Goal: Transaction & Acquisition: Book appointment/travel/reservation

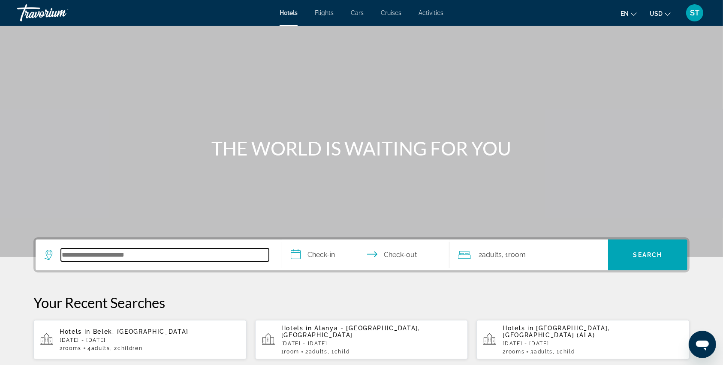
click at [76, 251] on input "Search hotel destination" at bounding box center [165, 255] width 208 height 13
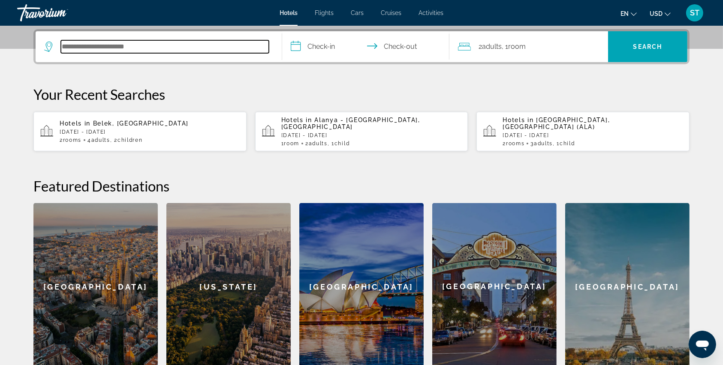
scroll to position [209, 0]
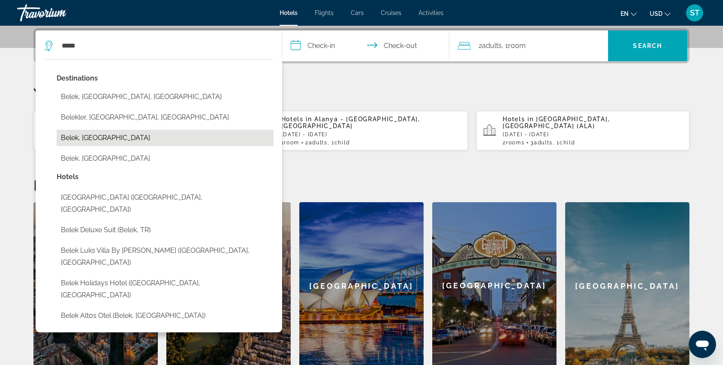
click at [94, 134] on button "Belek, [GEOGRAPHIC_DATA]" at bounding box center [165, 138] width 217 height 16
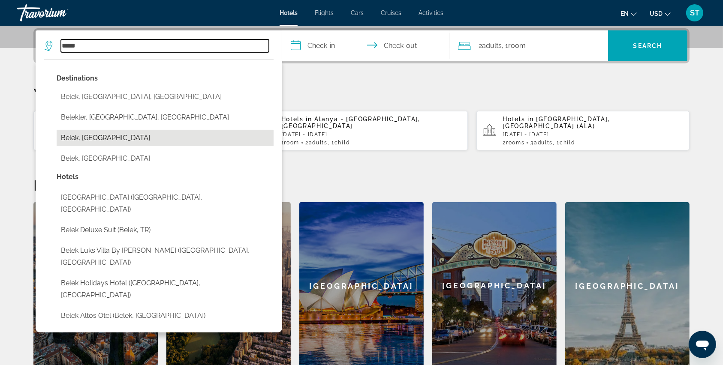
type input "**********"
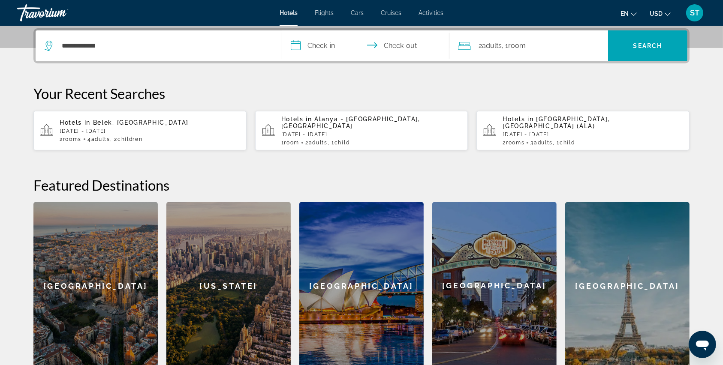
click at [300, 43] on input "**********" at bounding box center [367, 46] width 171 height 33
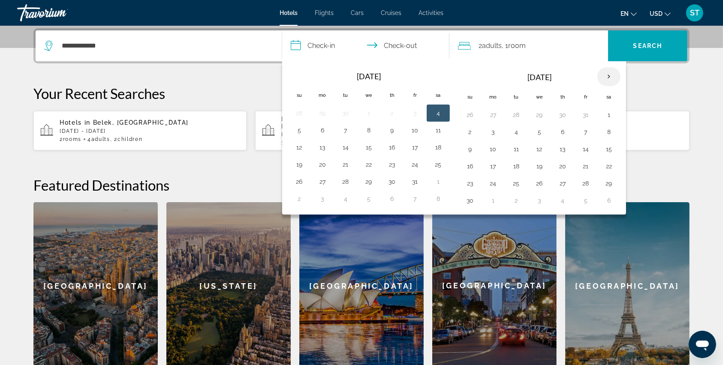
click at [606, 77] on th "Next month" at bounding box center [608, 76] width 23 height 19
click at [564, 168] on button "25" at bounding box center [563, 166] width 14 height 12
click at [610, 164] on button "27" at bounding box center [609, 166] width 14 height 12
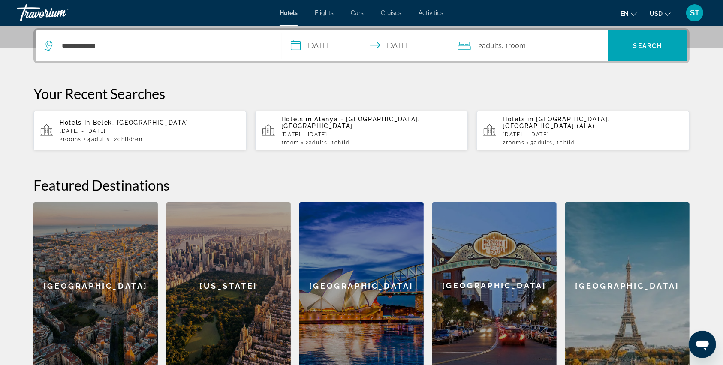
click at [301, 42] on input "**********" at bounding box center [367, 46] width 171 height 33
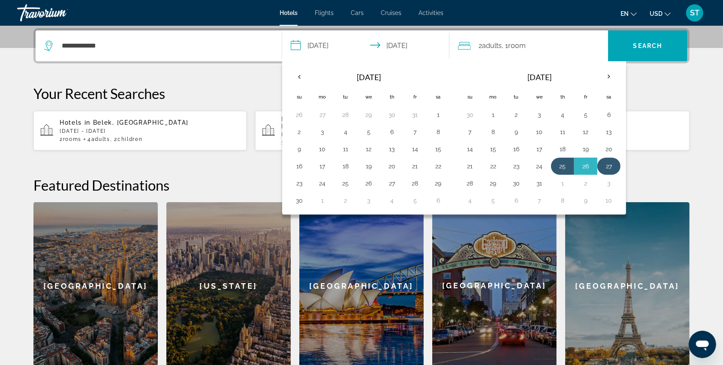
click at [607, 165] on button "27" at bounding box center [609, 166] width 14 height 12
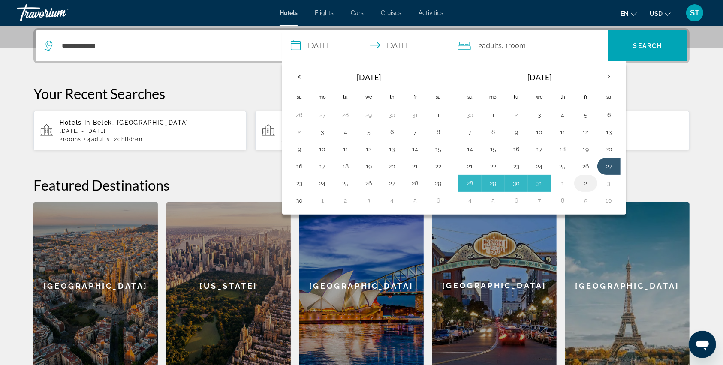
click at [582, 184] on button "2" at bounding box center [586, 184] width 14 height 12
type input "**********"
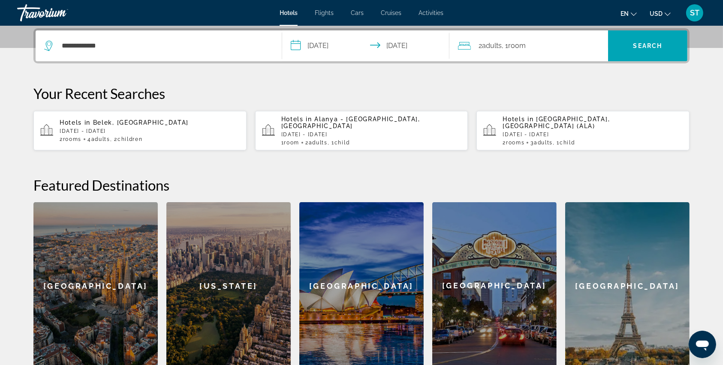
click at [470, 46] on icon "Travelers: 2 adults, 0 children" at bounding box center [464, 46] width 13 height 10
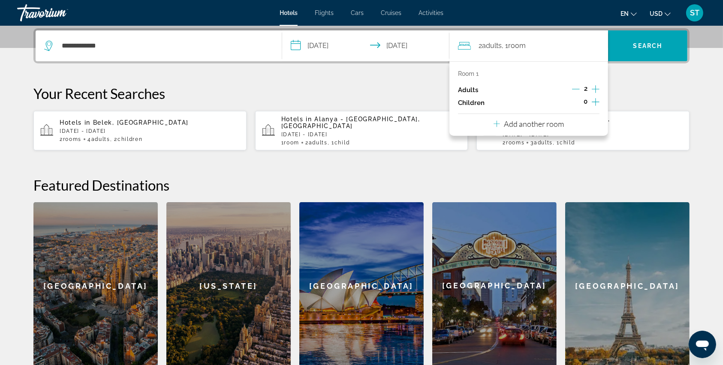
click at [597, 98] on icon "Increment children" at bounding box center [596, 102] width 8 height 10
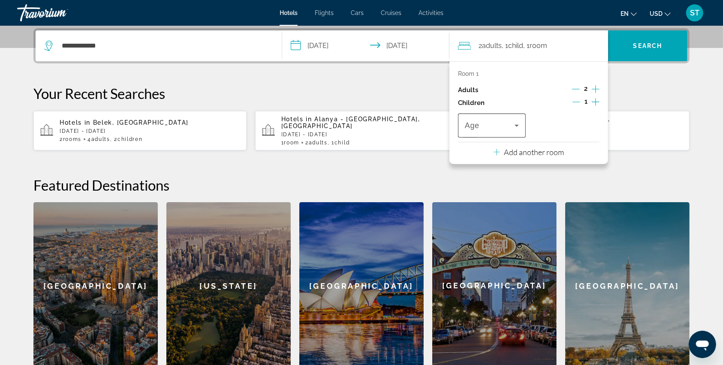
click at [501, 118] on div "Travelers: 2 adults, 1 child" at bounding box center [492, 126] width 54 height 24
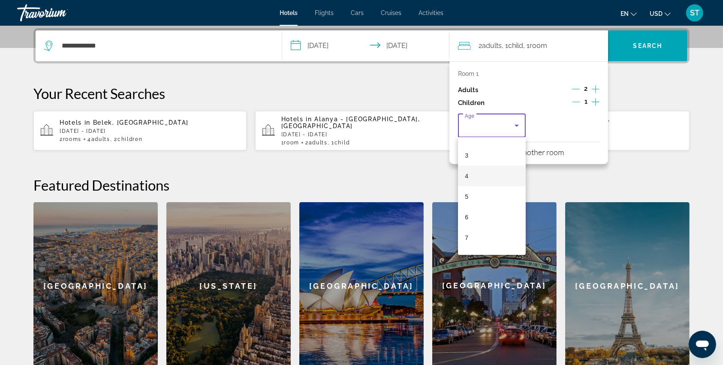
scroll to position [114, 0]
click at [476, 220] on mat-option "9" at bounding box center [492, 222] width 68 height 21
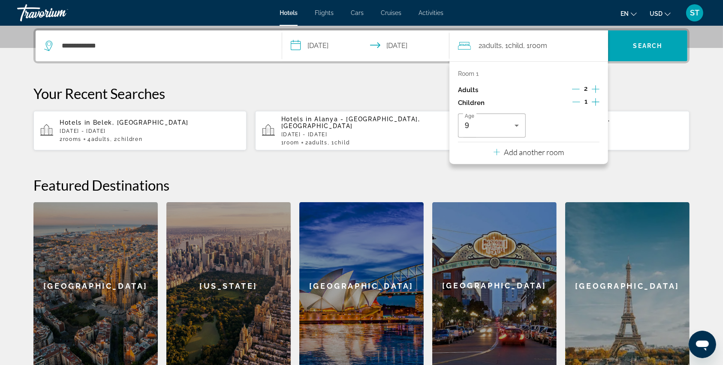
click at [539, 139] on div "Room 1 Adults 2 Children 1 Age [DEMOGRAPHIC_DATA] Add another room" at bounding box center [528, 112] width 159 height 103
click at [538, 144] on button "Add another room" at bounding box center [529, 151] width 71 height 18
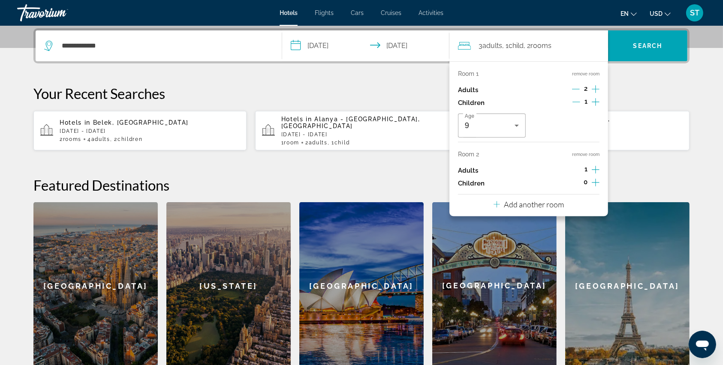
click at [595, 180] on icon "Increment children" at bounding box center [596, 183] width 8 height 10
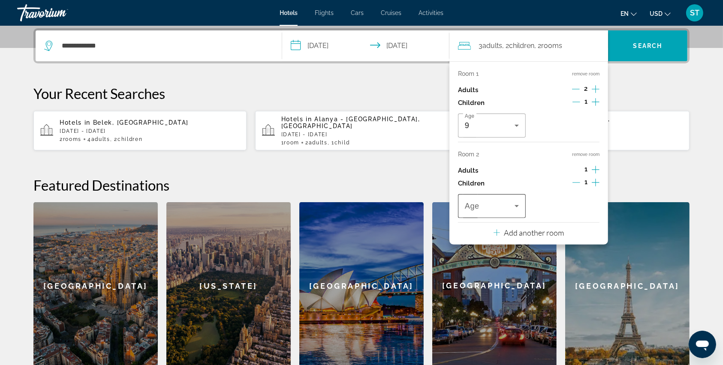
click at [518, 206] on icon "Travelers: 3 adults, 2 children" at bounding box center [517, 206] width 10 height 10
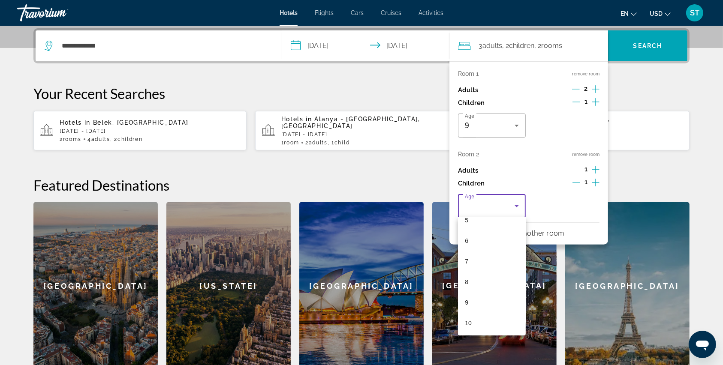
scroll to position [172, 0]
click at [477, 287] on mat-option "11" at bounding box center [492, 286] width 68 height 21
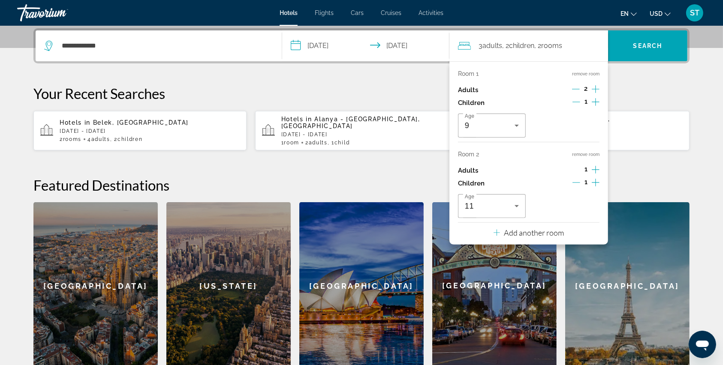
click at [595, 181] on icon "Increment children" at bounding box center [596, 183] width 8 height 10
click at [558, 204] on span "Travelers: 3 adults, 3 children" at bounding box center [564, 206] width 50 height 10
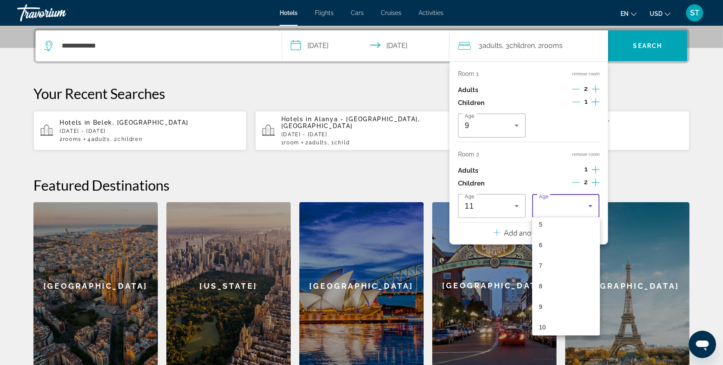
scroll to position [114, 0]
click at [540, 259] on span "7" at bounding box center [540, 261] width 3 height 10
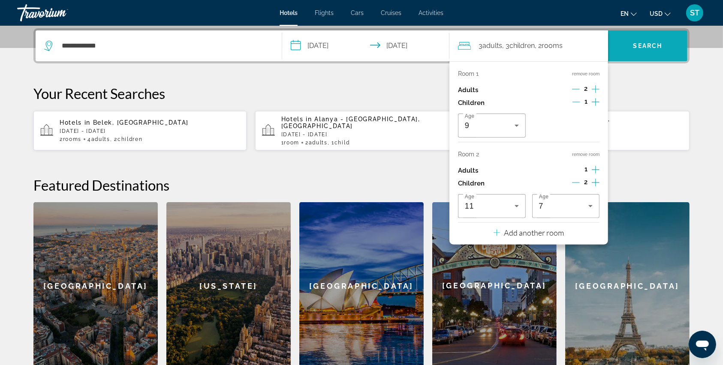
click at [643, 44] on span "Search" at bounding box center [647, 45] width 29 height 7
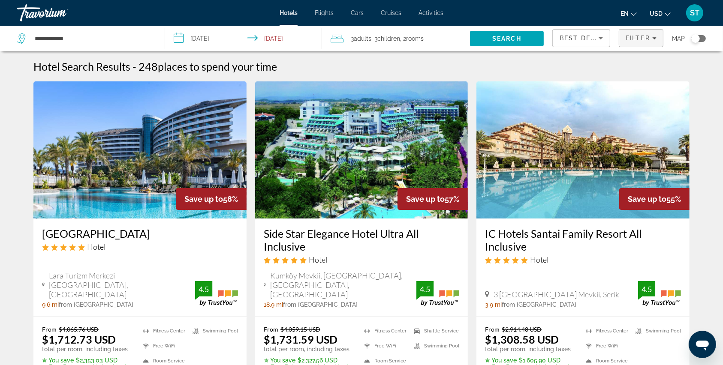
click at [631, 36] on span "Filter" at bounding box center [638, 38] width 24 height 7
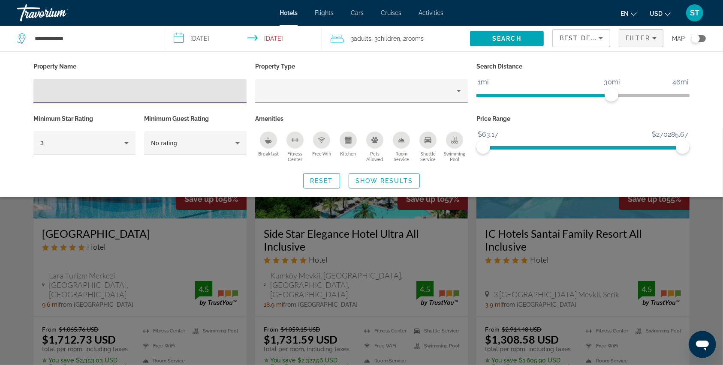
click at [68, 98] on div "Hotel Filters" at bounding box center [139, 91] width 199 height 24
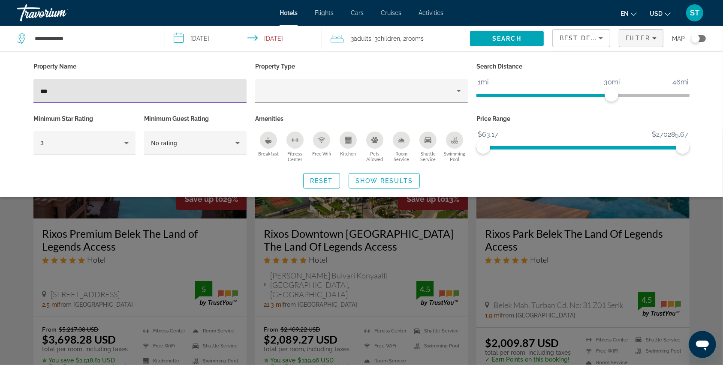
type input "***"
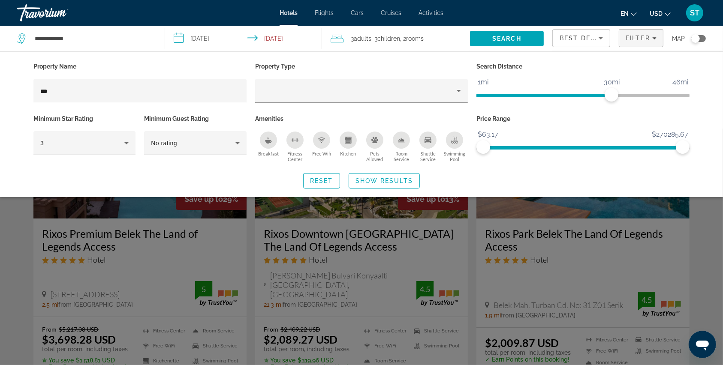
click at [155, 251] on div "Search widget" at bounding box center [361, 247] width 723 height 237
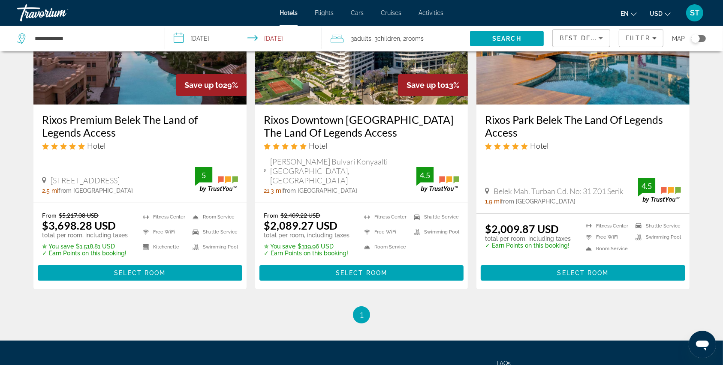
scroll to position [57, 0]
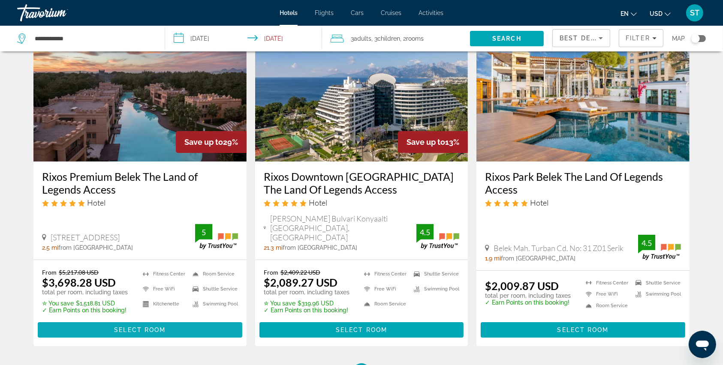
click at [139, 327] on span "Select Room" at bounding box center [139, 330] width 51 height 7
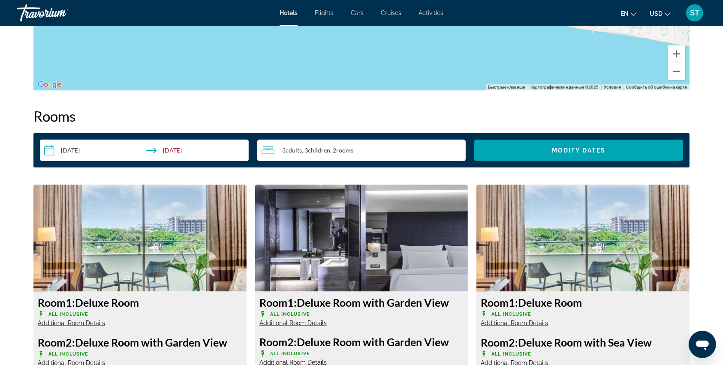
scroll to position [1086, 0]
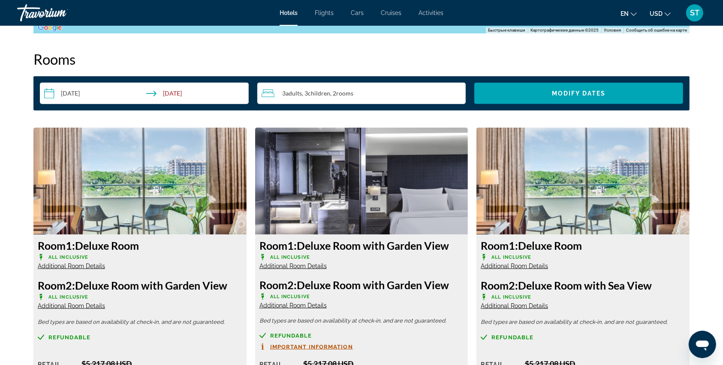
click at [51, 90] on input "**********" at bounding box center [146, 95] width 212 height 24
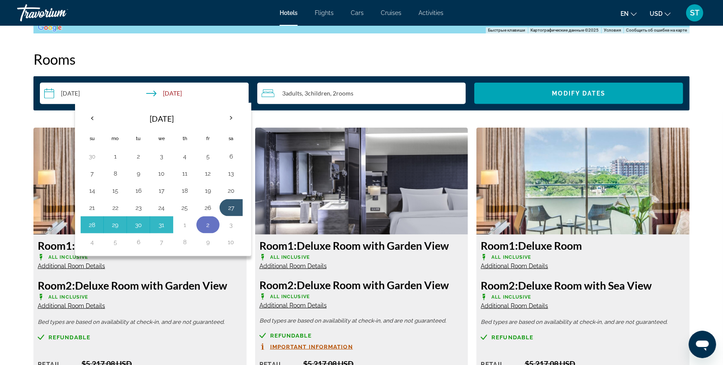
click at [207, 226] on button "2" at bounding box center [208, 225] width 14 height 12
click at [206, 227] on button "2" at bounding box center [208, 225] width 14 height 12
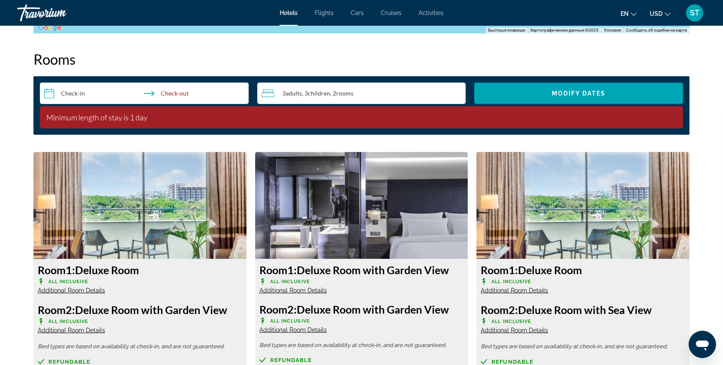
click at [43, 91] on input "**********" at bounding box center [146, 95] width 212 height 24
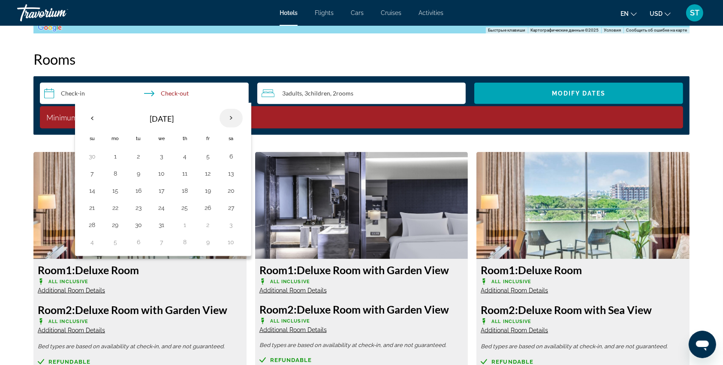
click at [230, 121] on th "Next month" at bounding box center [231, 118] width 23 height 19
click at [181, 172] on button "8" at bounding box center [185, 174] width 14 height 12
click at [208, 154] on button "2" at bounding box center [208, 157] width 14 height 12
type input "**********"
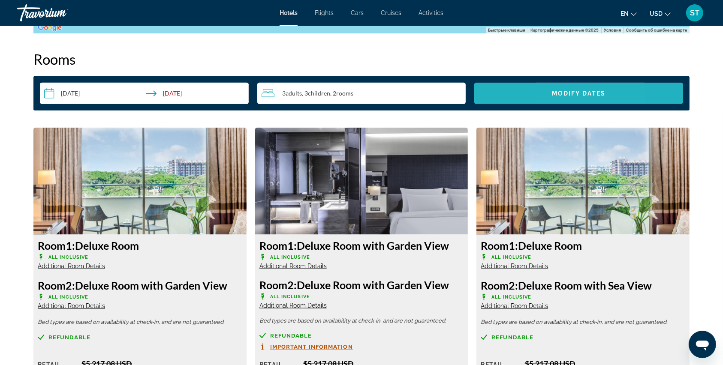
click at [500, 96] on span "Search widget" at bounding box center [578, 93] width 209 height 21
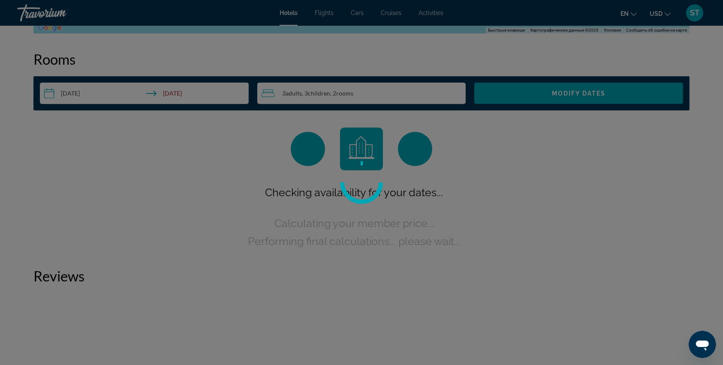
scroll to position [1085, 0]
